Goal: Use online tool/utility: Utilize a website feature to perform a specific function

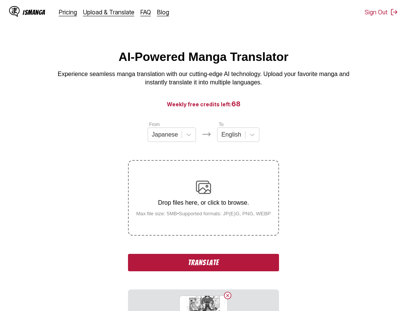
scroll to position [8, 0]
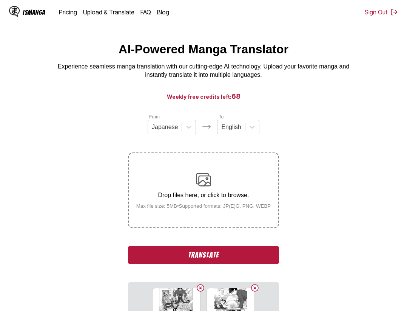
click at [245, 250] on button "Translate" at bounding box center [203, 254] width 151 height 17
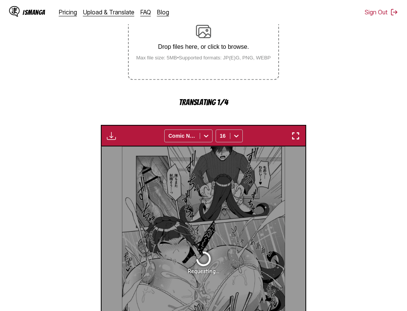
scroll to position [79, 0]
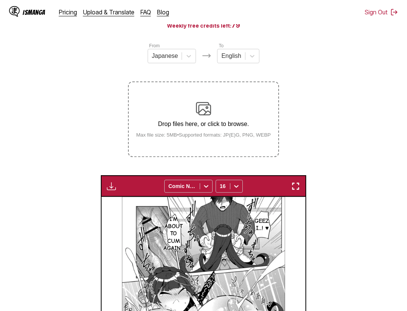
click at [294, 183] on img "button" at bounding box center [295, 185] width 9 height 9
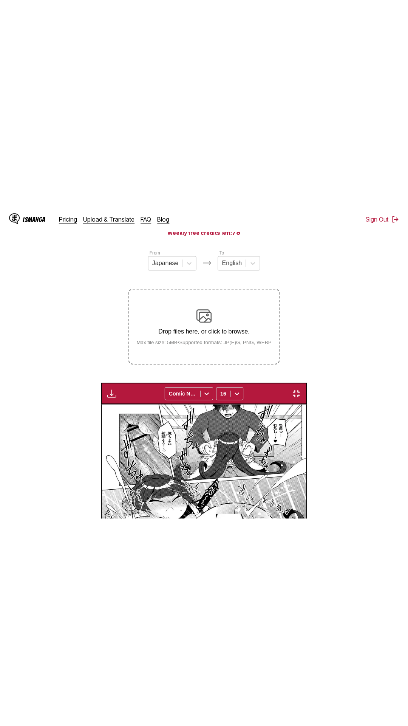
scroll to position [48, 0]
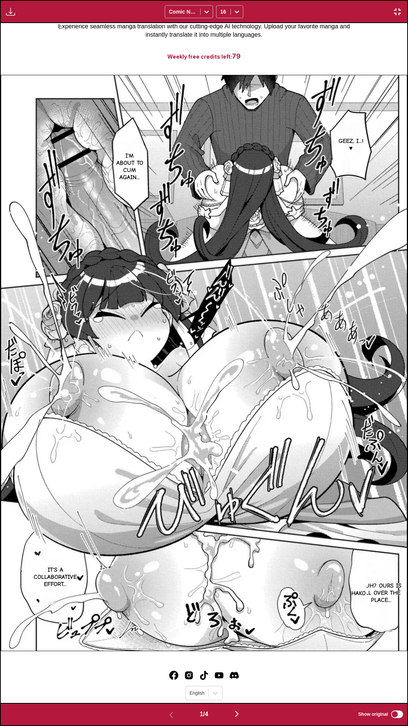
click at [292, 0] on div "Download Panel Download All Comic Neue 16" at bounding box center [204, 11] width 408 height 23
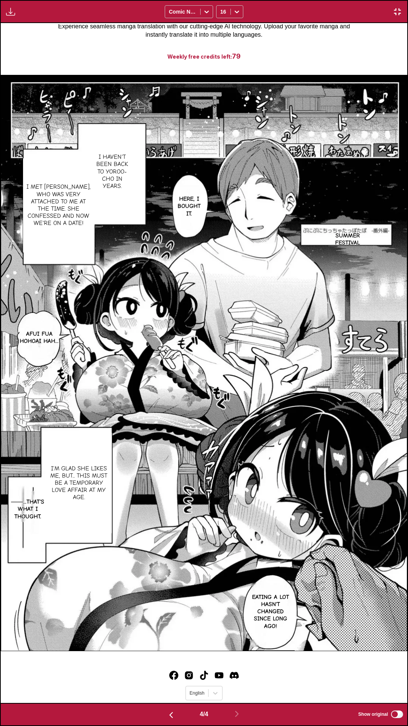
scroll to position [0, 1220]
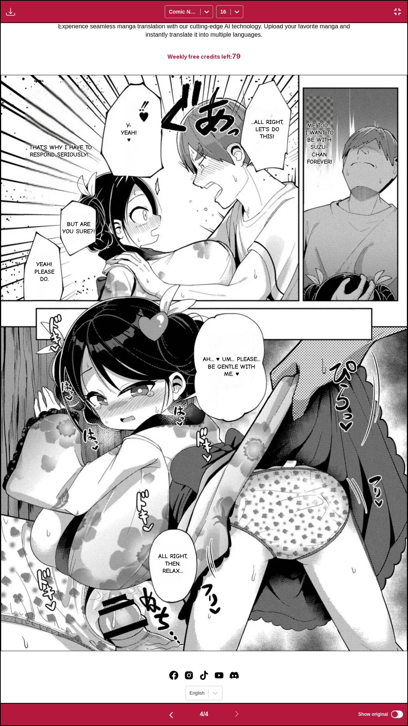
click at [399, 10] on img "button" at bounding box center [397, 11] width 9 height 9
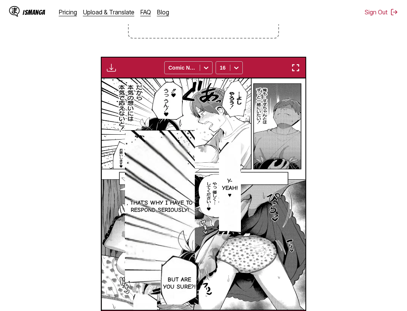
scroll to position [0, 613]
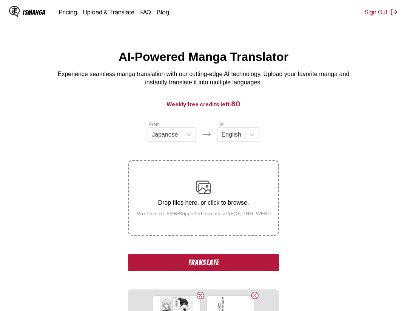
click at [255, 260] on button "Translate" at bounding box center [203, 262] width 151 height 17
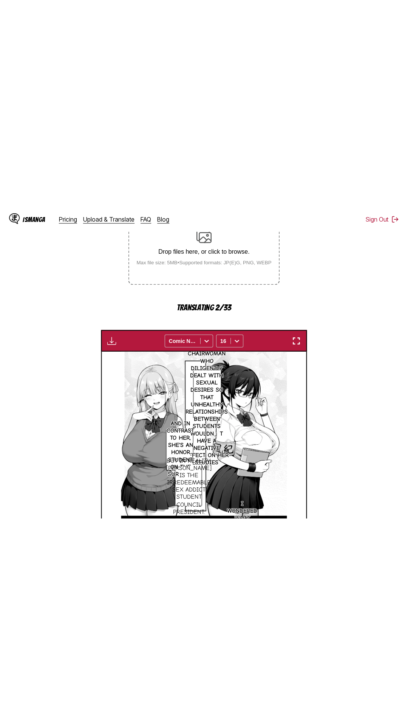
scroll to position [42, 0]
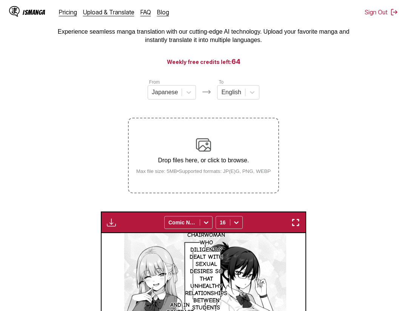
click at [298, 223] on img "button" at bounding box center [295, 222] width 9 height 9
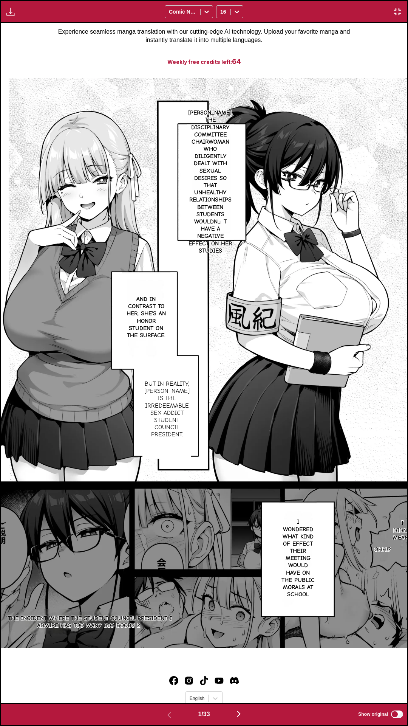
click at [364, 51] on div "Ritsuko Kazama, the disciplinary committee chairwoman who diligently dealt with…" at bounding box center [204, 362] width 407 height 679
click at [252, 0] on div "Download Panel Download All Comic Neue 16" at bounding box center [204, 11] width 408 height 23
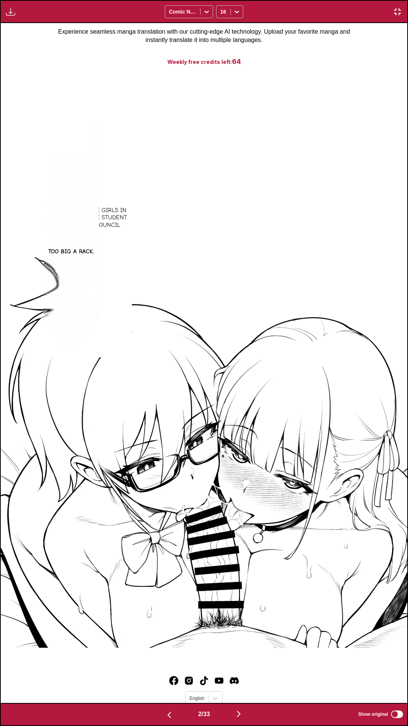
click at [400, 310] on label "Show original" at bounding box center [381, 714] width 46 height 10
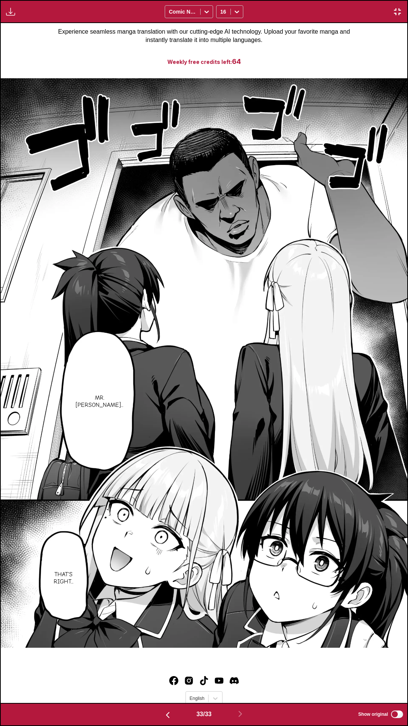
scroll to position [0, 0]
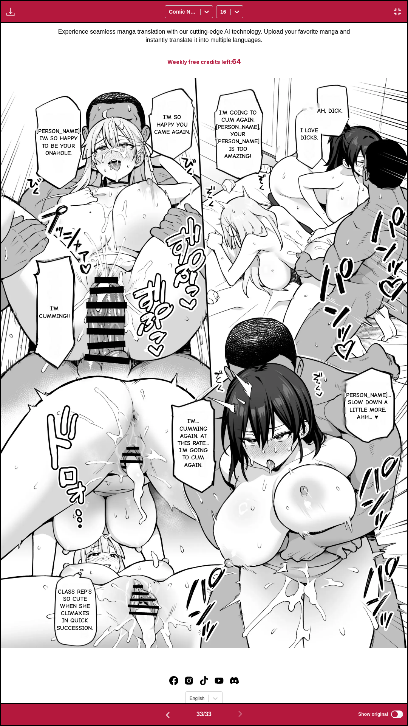
click at [401, 10] on img "button" at bounding box center [397, 11] width 9 height 9
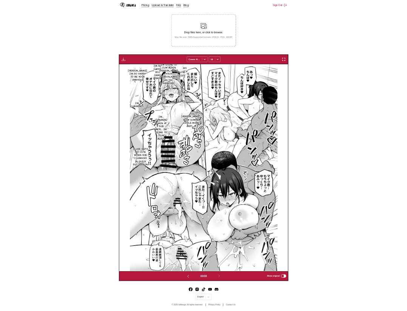
scroll to position [0, 6536]
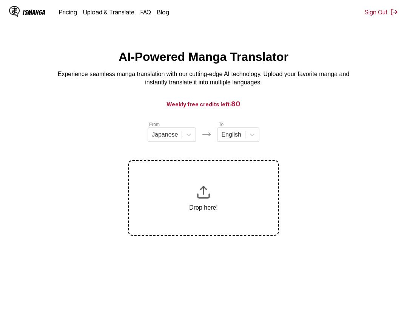
scroll to position [8, 0]
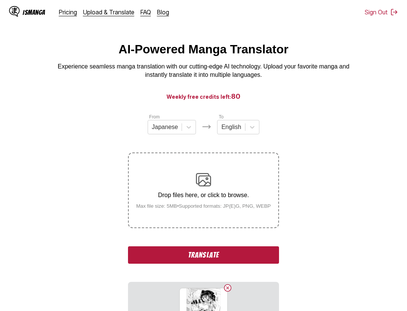
click at [226, 258] on button "Translate" at bounding box center [203, 254] width 151 height 17
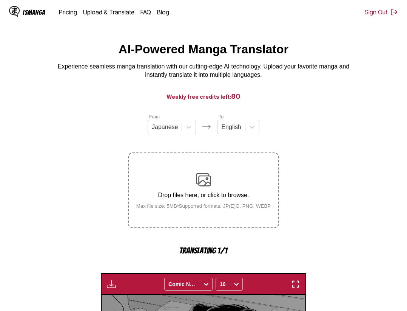
scroll to position [233, 0]
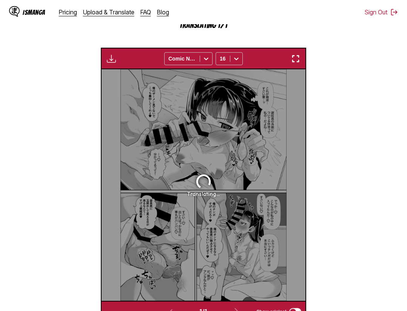
click at [293, 61] on img "button" at bounding box center [295, 58] width 9 height 9
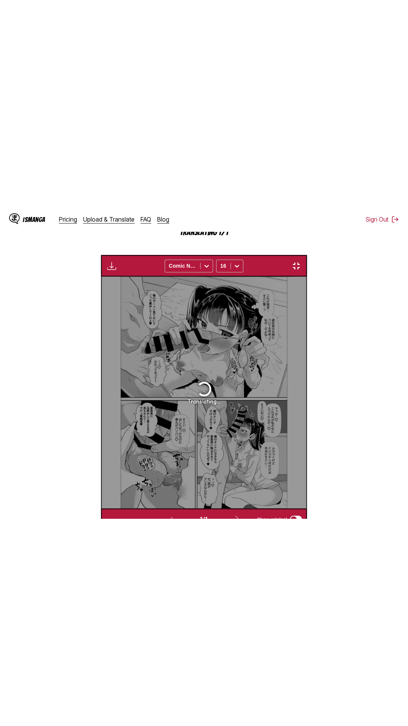
scroll to position [48, 0]
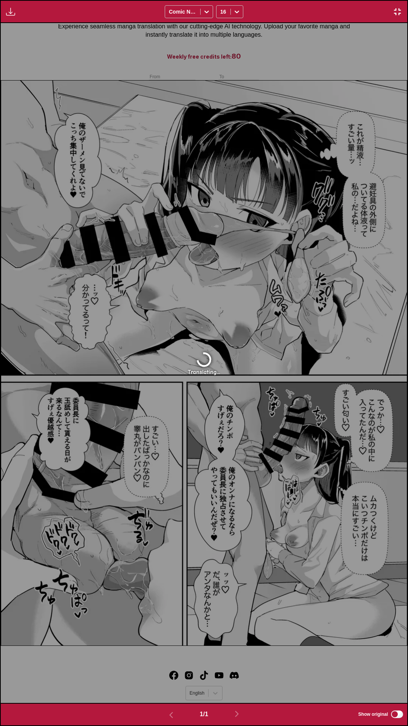
click at [346, 0] on div "Waiting for translations to be done... Comic Neue 16" at bounding box center [204, 11] width 408 height 23
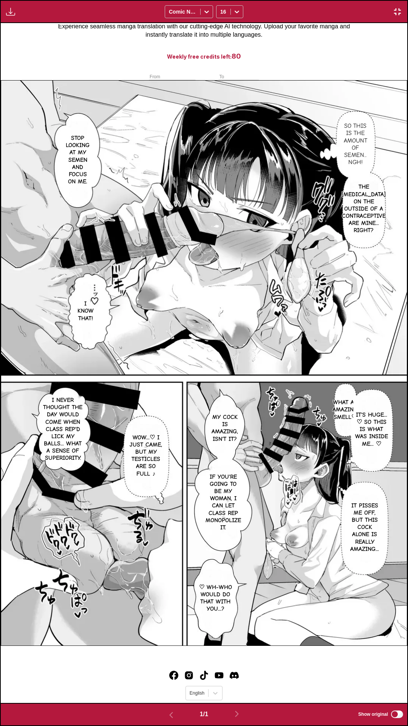
click at [407, 5] on div "Download Panel Download All Comic Neue 16" at bounding box center [204, 11] width 408 height 23
click at [402, 9] on img "button" at bounding box center [397, 11] width 9 height 9
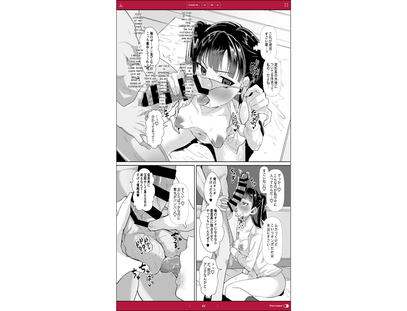
scroll to position [197, 0]
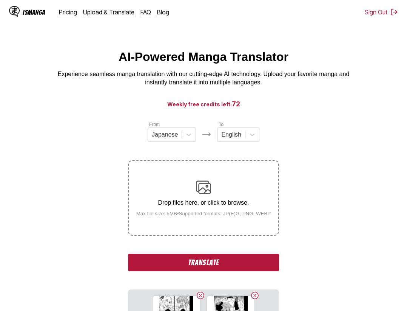
click at [235, 261] on button "Translate" at bounding box center [203, 262] width 151 height 17
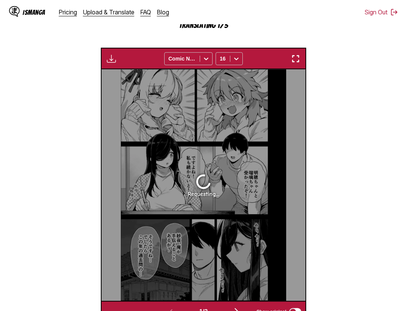
scroll to position [194, 0]
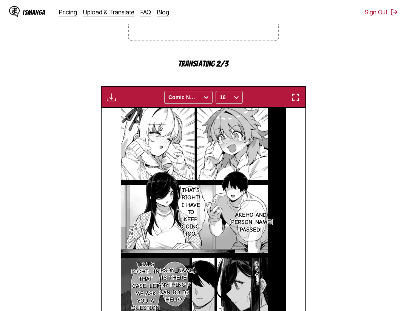
click at [297, 99] on img "button" at bounding box center [295, 97] width 9 height 9
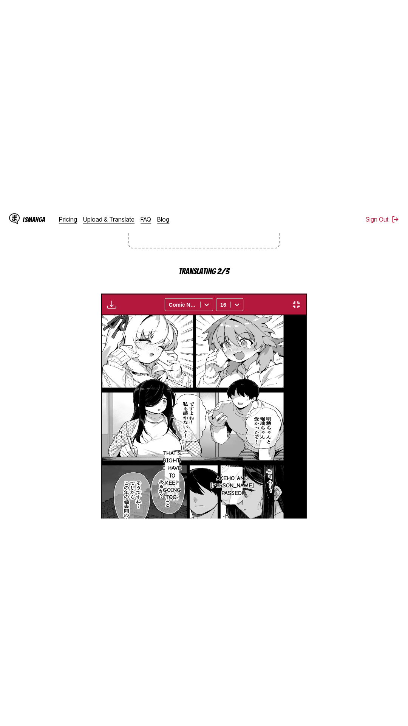
scroll to position [48, 0]
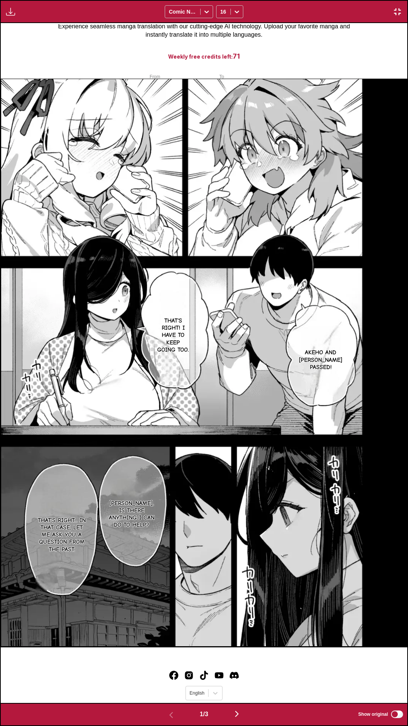
click at [335, 0] on div "Waiting for translations to be done... Comic Neue 16" at bounding box center [204, 11] width 408 height 23
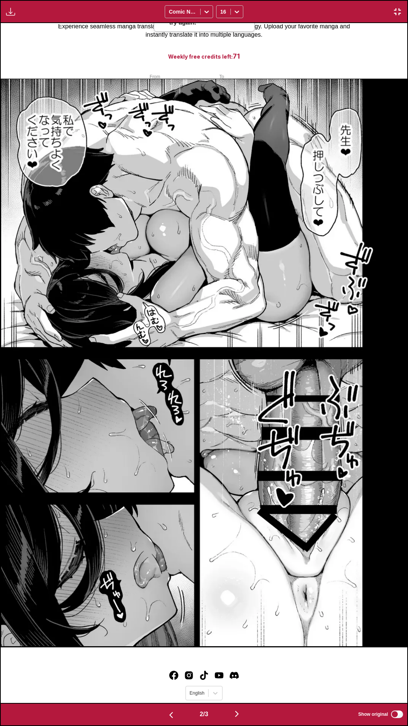
scroll to position [0, 813]
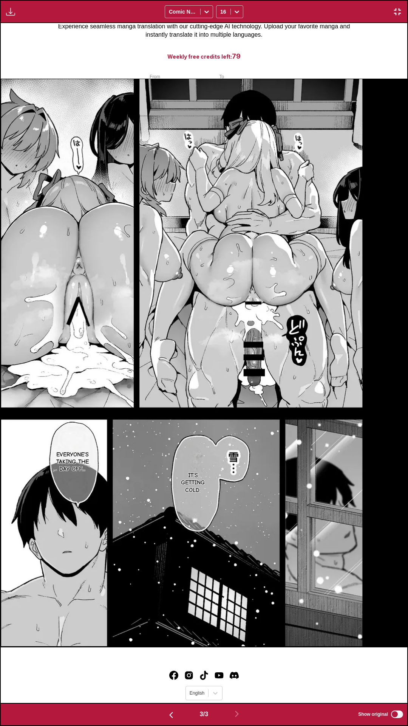
click at [396, 13] on img "button" at bounding box center [397, 11] width 9 height 9
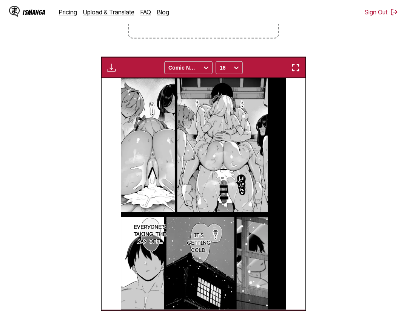
scroll to position [120, 0]
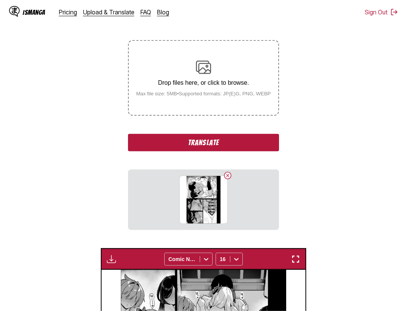
click at [246, 146] on button "Translate" at bounding box center [203, 142] width 151 height 17
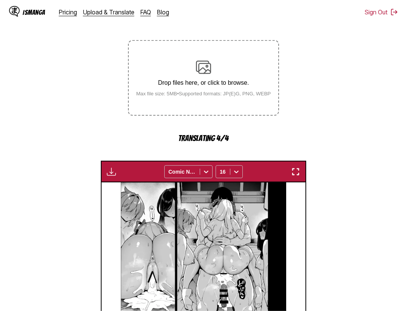
scroll to position [274, 0]
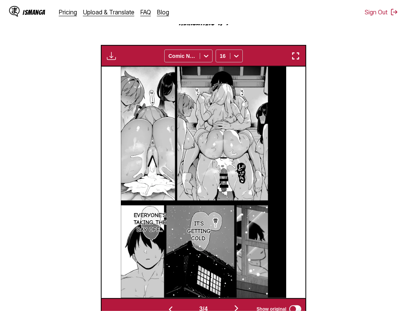
click at [297, 60] on img "button" at bounding box center [295, 55] width 9 height 9
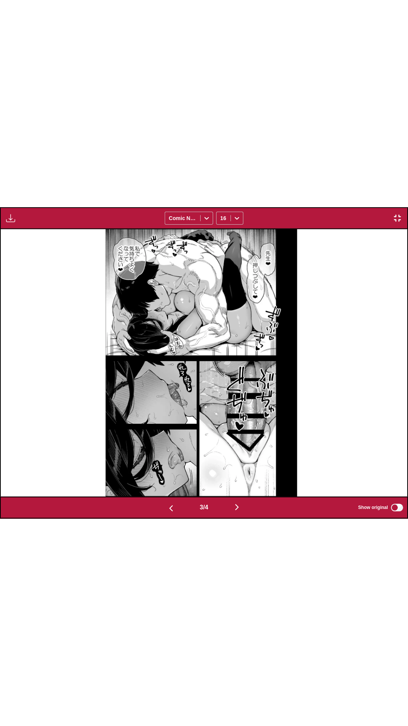
scroll to position [0, 813]
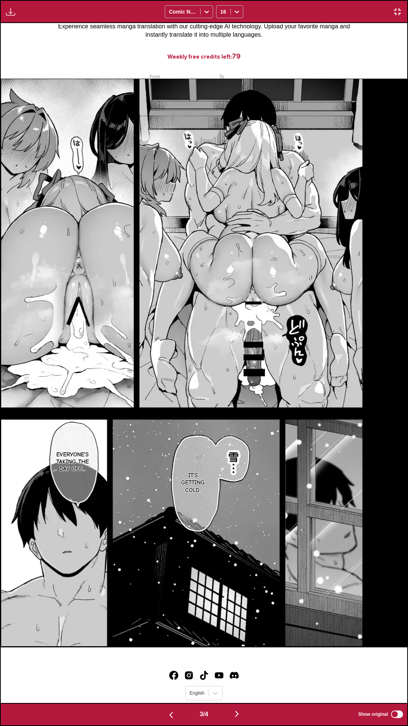
click at [296, 0] on div "Waiting for translations to be done... Comic Neue 16" at bounding box center [204, 11] width 408 height 23
click at [401, 10] on img "button" at bounding box center [397, 11] width 9 height 9
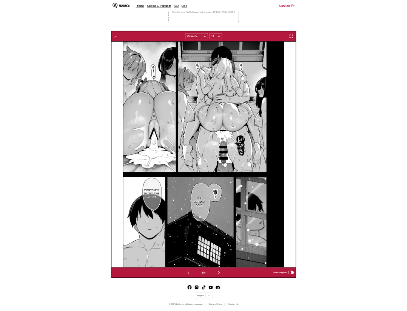
scroll to position [0, 409]
